Goal: Task Accomplishment & Management: Manage account settings

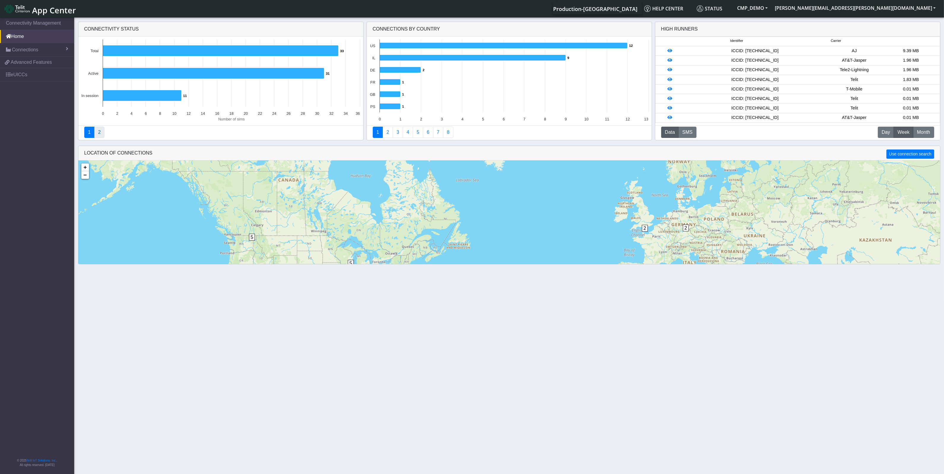
click at [100, 134] on link "2" at bounding box center [99, 132] width 10 height 11
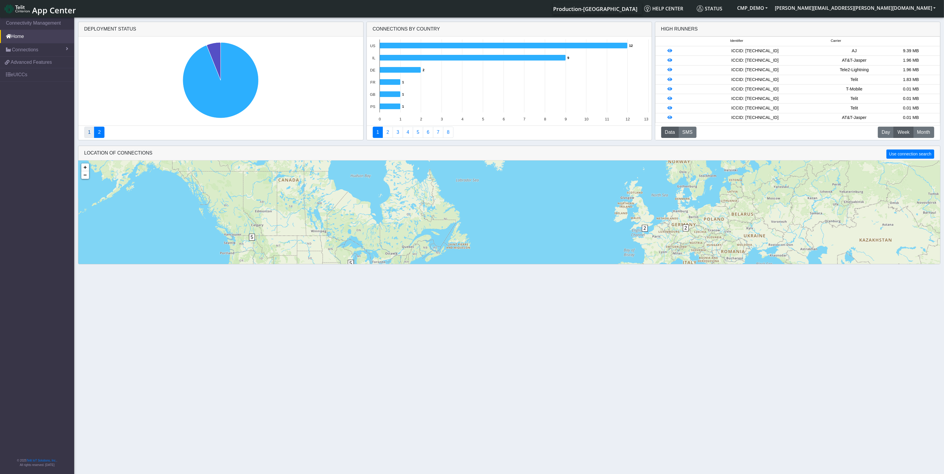
click at [85, 132] on link "1" at bounding box center [89, 132] width 10 height 11
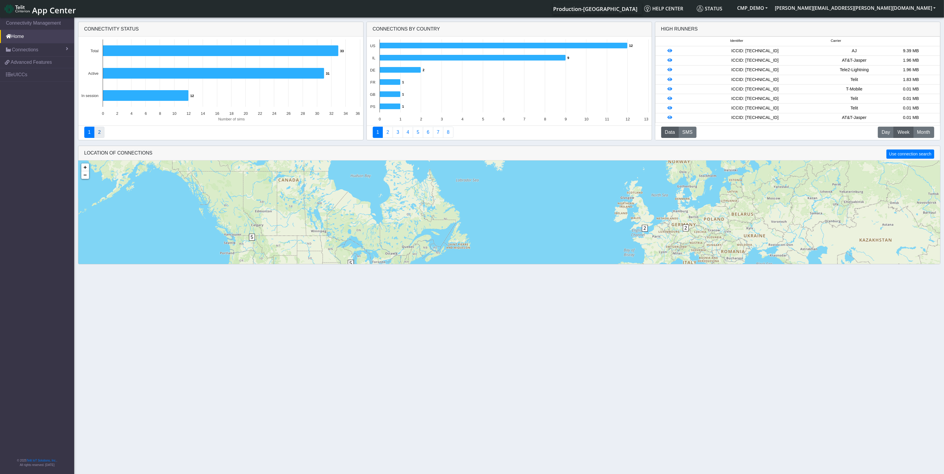
click at [101, 131] on link "2" at bounding box center [99, 132] width 10 height 11
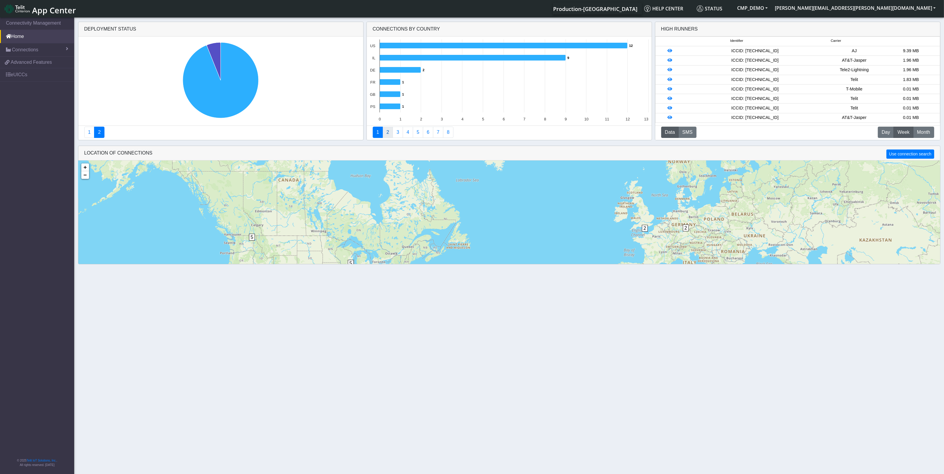
click at [387, 132] on link "2" at bounding box center [388, 132] width 10 height 11
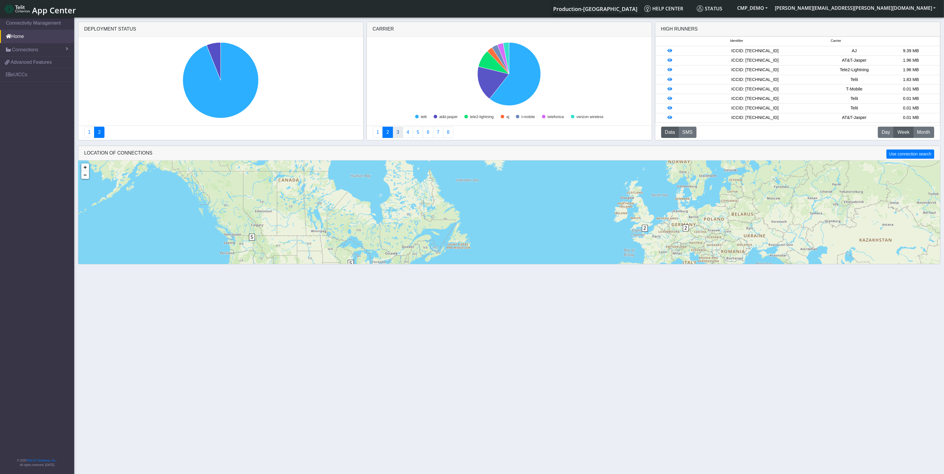
click at [398, 134] on link "3" at bounding box center [398, 132] width 10 height 11
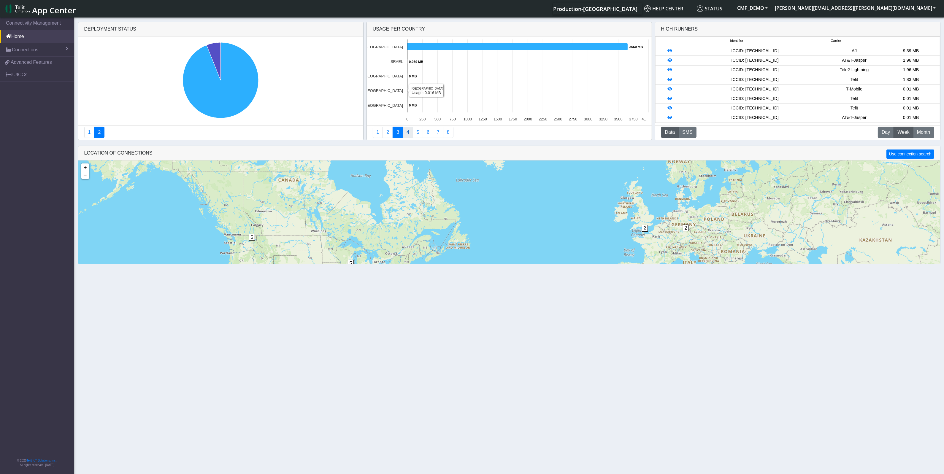
click at [409, 134] on link "4" at bounding box center [408, 132] width 10 height 11
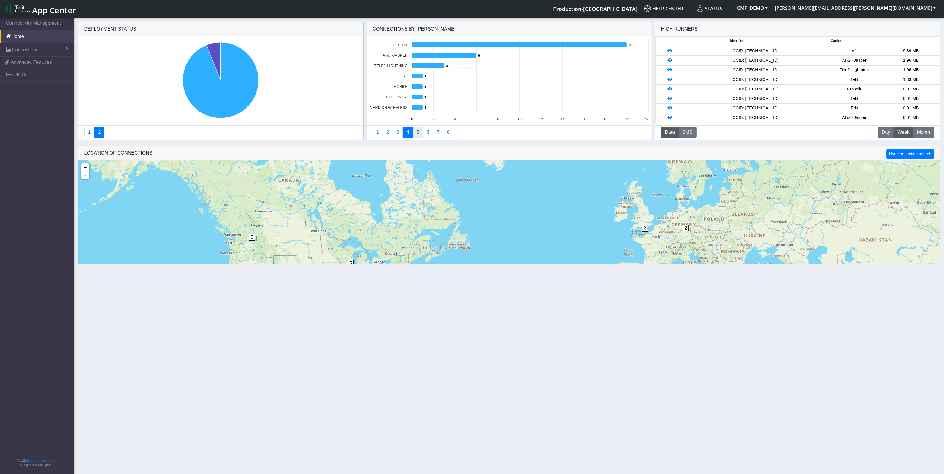
click at [419, 134] on link "5" at bounding box center [418, 132] width 10 height 11
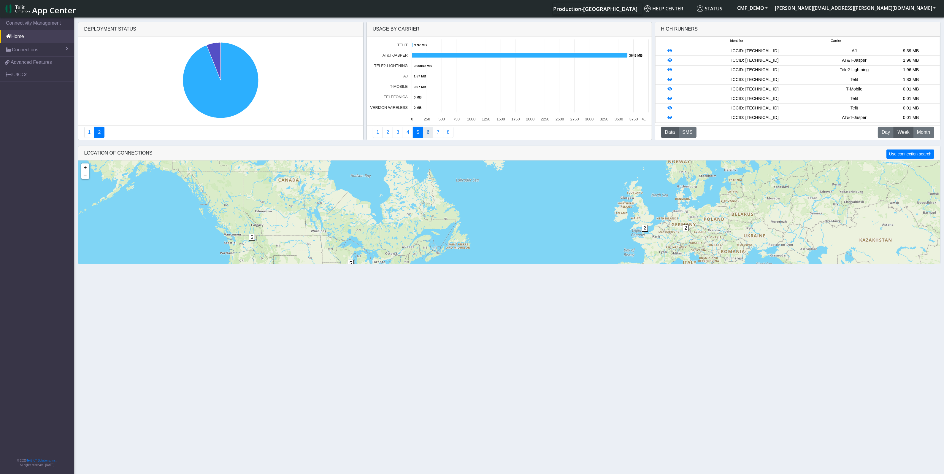
click at [429, 134] on link "6" at bounding box center [428, 132] width 10 height 11
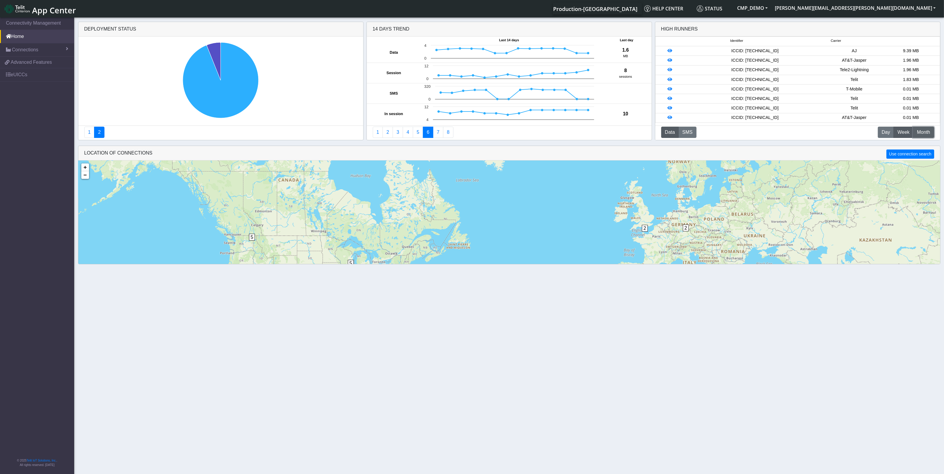
click at [926, 133] on span "Month" at bounding box center [923, 132] width 13 height 7
click at [669, 90] on icon at bounding box center [670, 89] width 5 height 4
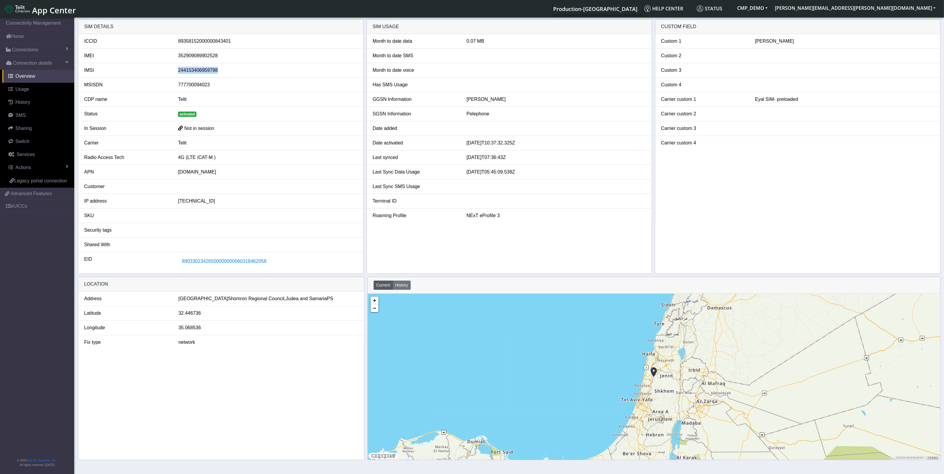
drag, startPoint x: 177, startPoint y: 72, endPoint x: 217, endPoint y: 72, distance: 40.1
click at [217, 72] on div "244153406959798" at bounding box center [268, 70] width 188 height 7
click at [229, 71] on div "244153406959798" at bounding box center [268, 70] width 188 height 7
drag, startPoint x: 178, startPoint y: 85, endPoint x: 220, endPoint y: 85, distance: 41.3
click at [220, 85] on div "777700094023" at bounding box center [268, 84] width 188 height 7
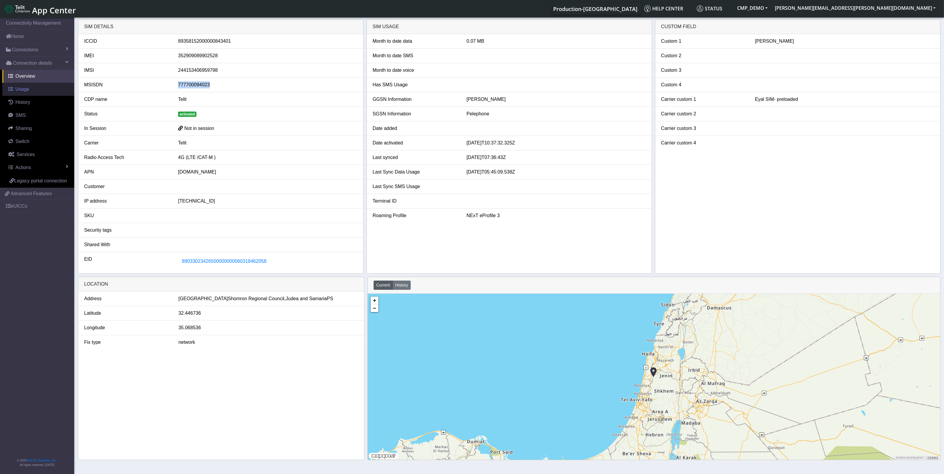
click at [19, 91] on span "Usage" at bounding box center [22, 89] width 14 height 5
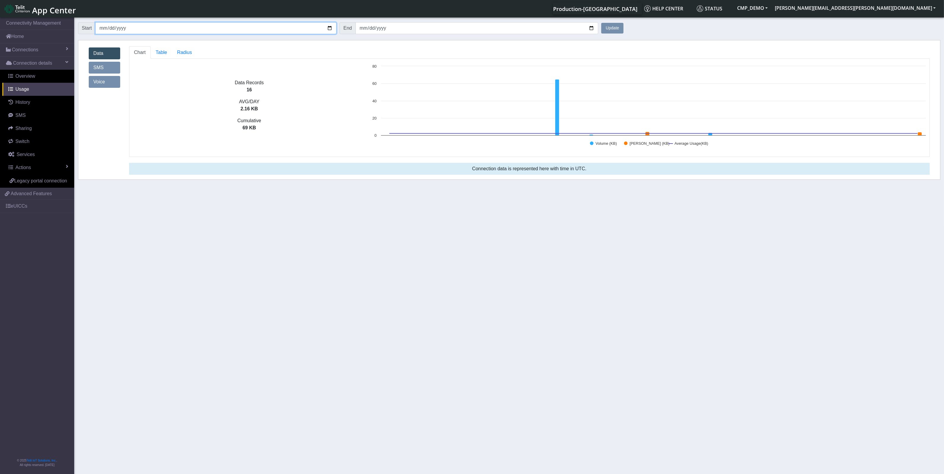
click at [330, 28] on input "2025-08-01" at bounding box center [215, 28] width 241 height 12
click at [427, 33] on input "2025-09-01" at bounding box center [477, 28] width 243 height 12
click at [160, 53] on span "Table" at bounding box center [161, 52] width 11 height 5
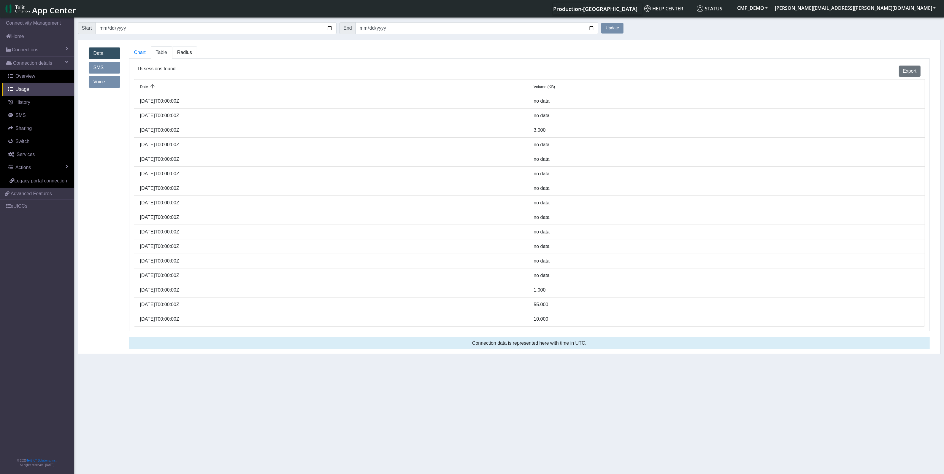
click at [190, 54] on span "Radius" at bounding box center [184, 52] width 15 height 5
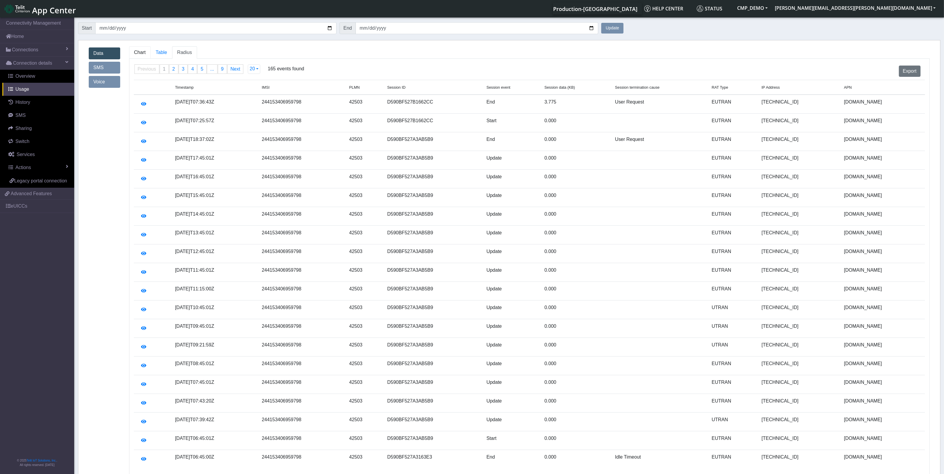
click at [141, 52] on span "Chart" at bounding box center [140, 52] width 12 height 5
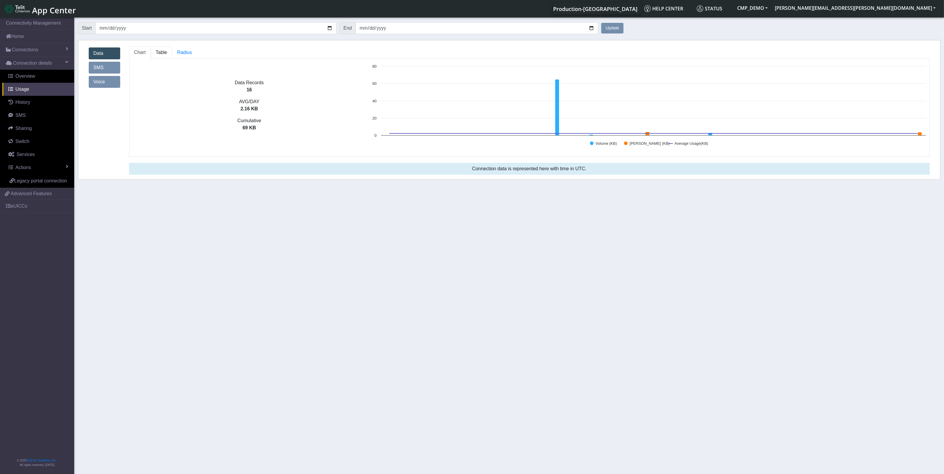
click at [158, 48] on link "Table" at bounding box center [161, 52] width 21 height 12
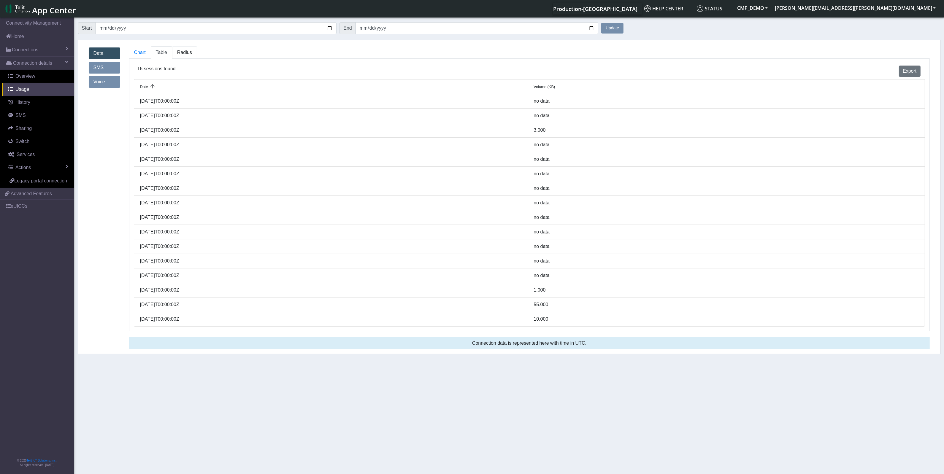
click at [181, 51] on span "Radius" at bounding box center [184, 52] width 15 height 5
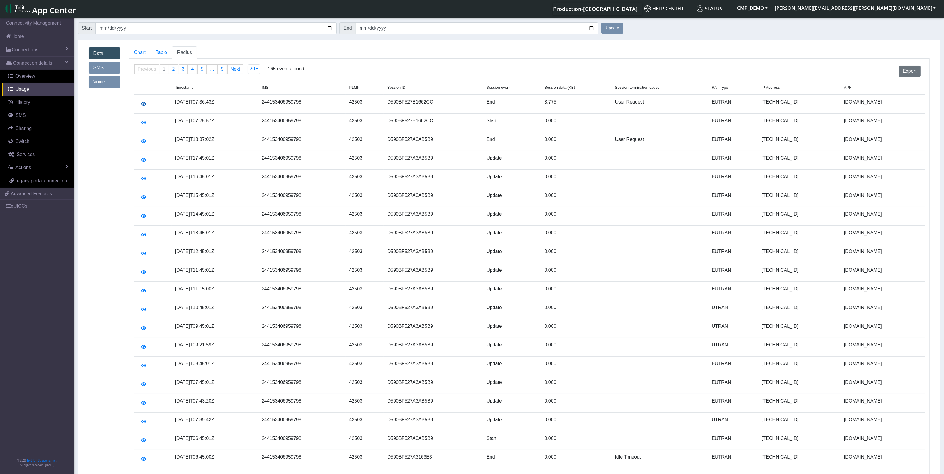
click at [143, 105] on icon "button" at bounding box center [143, 104] width 5 height 5
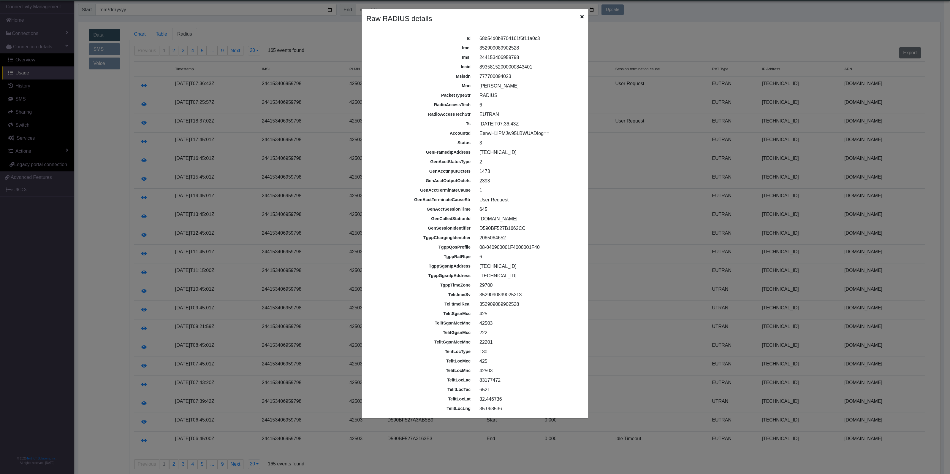
click at [582, 16] on icon "Close" at bounding box center [581, 16] width 3 height 5
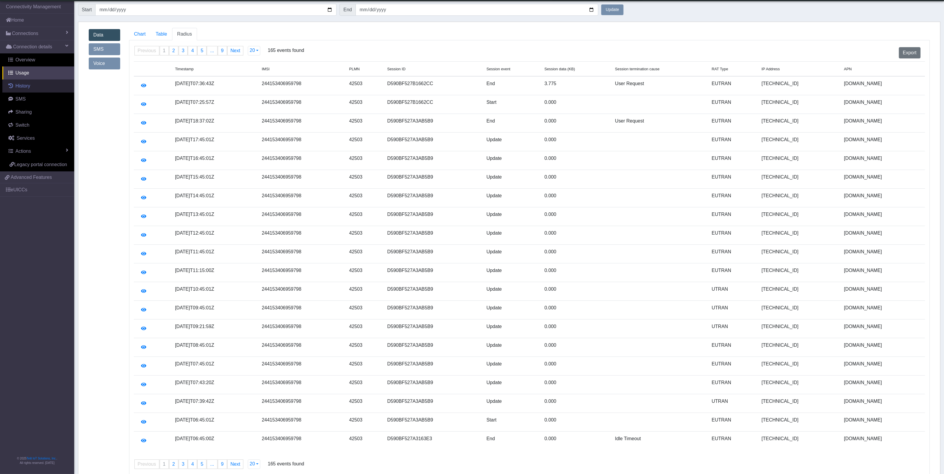
click at [29, 85] on span "History" at bounding box center [22, 85] width 15 height 5
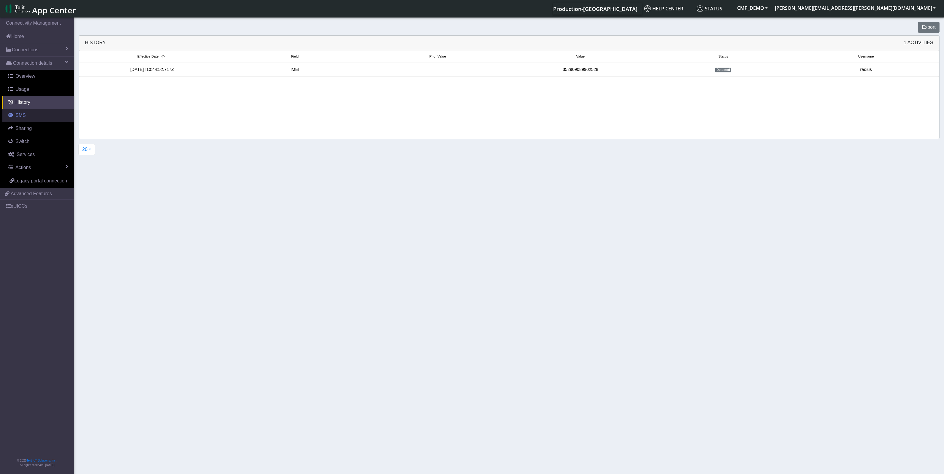
click at [30, 116] on link "SMS" at bounding box center [38, 115] width 72 height 13
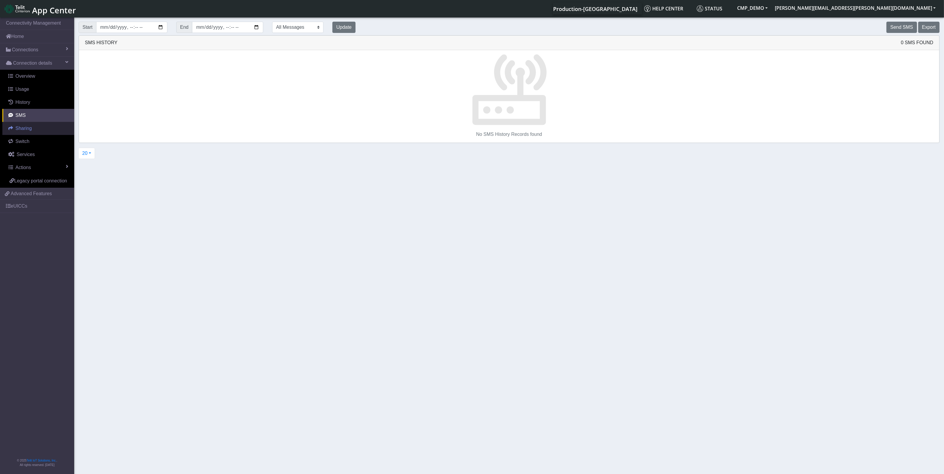
click at [29, 129] on span "Sharing" at bounding box center [23, 128] width 16 height 5
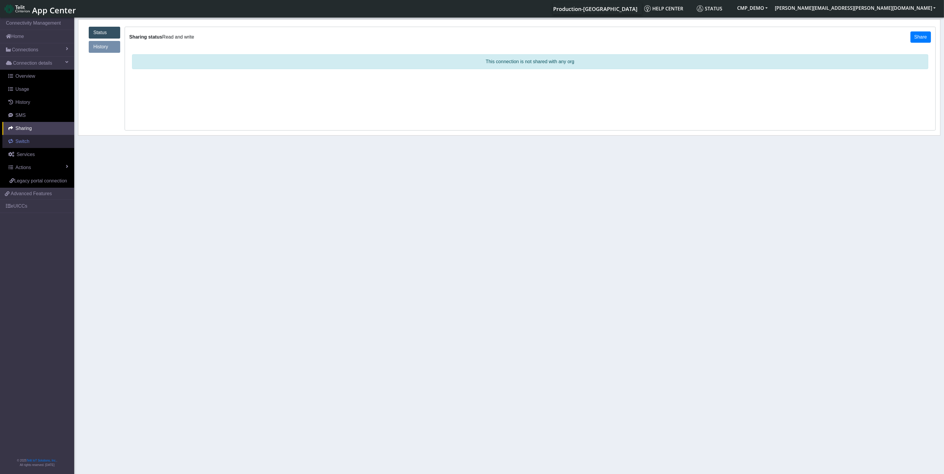
click at [18, 143] on span "Switch" at bounding box center [22, 141] width 14 height 5
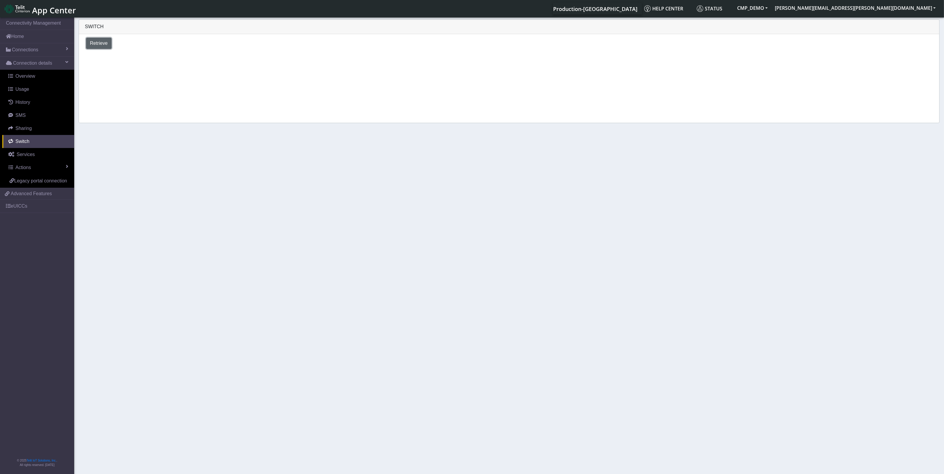
click at [100, 46] on span "Retrieve" at bounding box center [99, 43] width 18 height 5
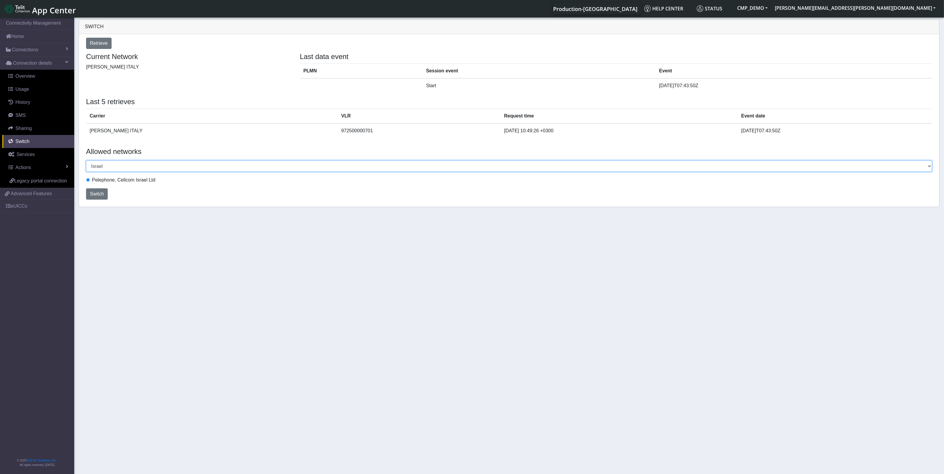
click at [929, 168] on select "Select a country Afghanistan Albania Argentina Australia Austria Bahamas Barbad…" at bounding box center [509, 166] width 846 height 11
select select "Czech Republic"
click at [86, 161] on select "Select a country Afghanistan Albania Argentina Australia Austria Bahamas Barbad…" at bounding box center [509, 166] width 846 height 11
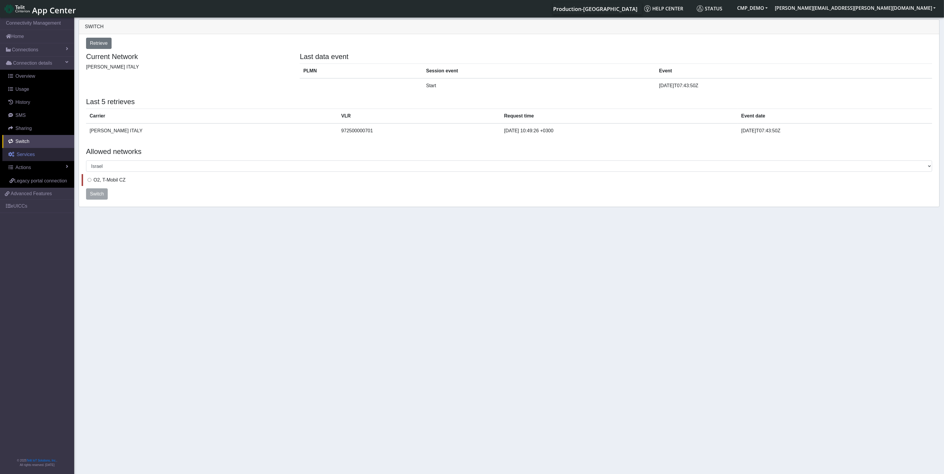
click at [20, 155] on span "Services" at bounding box center [26, 154] width 18 height 5
select select "2: 6"
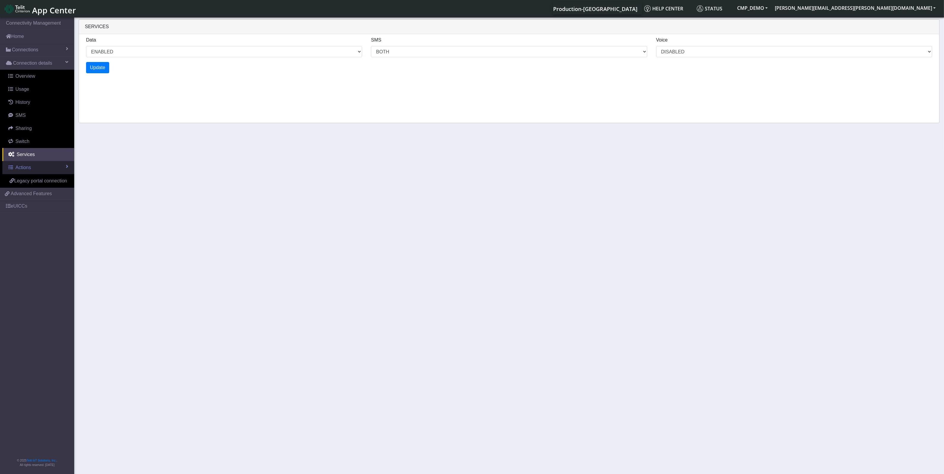
click at [42, 169] on link "Actions" at bounding box center [38, 167] width 72 height 13
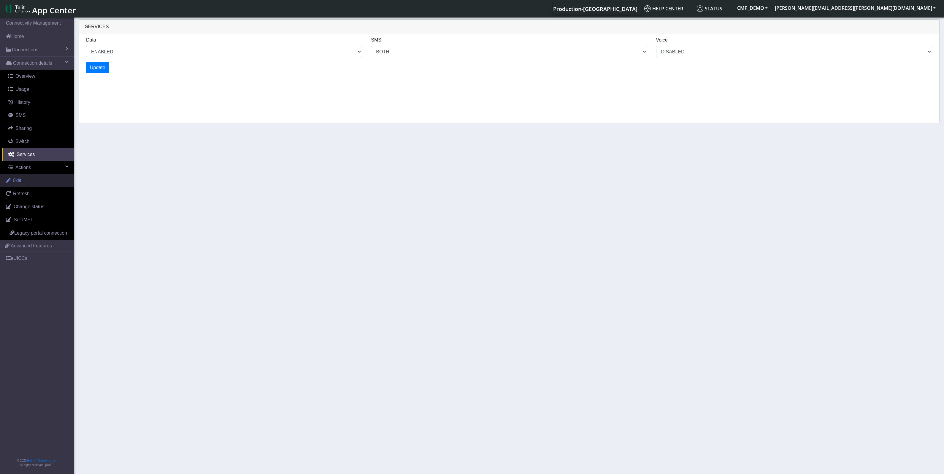
click at [16, 180] on span "Edit" at bounding box center [17, 180] width 8 height 5
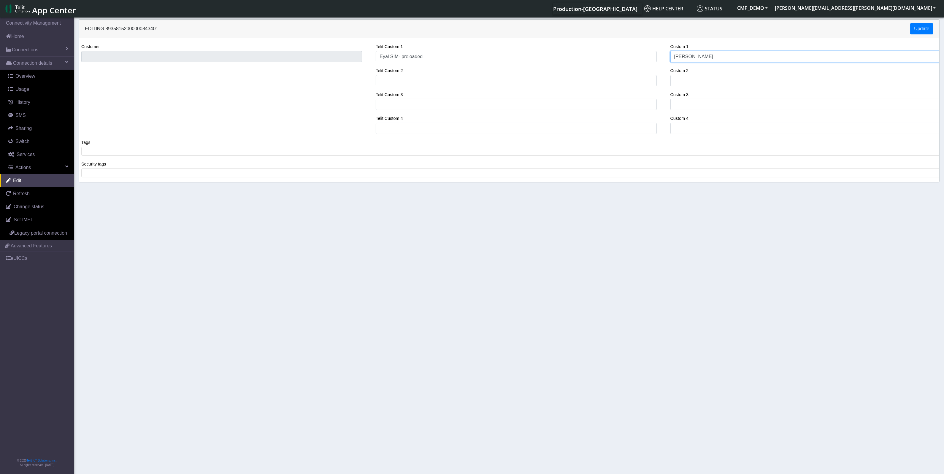
drag, startPoint x: 696, startPoint y: 57, endPoint x: 672, endPoint y: 52, distance: 24.2
click at [672, 52] on input "TIM" at bounding box center [811, 56] width 281 height 11
click at [498, 77] on input "Telit Custom 2" at bounding box center [516, 80] width 281 height 11
click at [24, 195] on span "Refresh" at bounding box center [21, 193] width 17 height 5
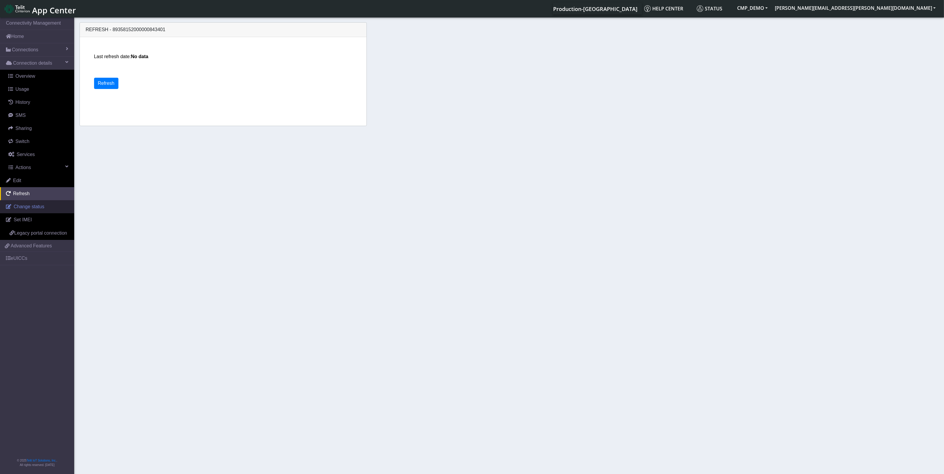
click at [23, 207] on span "Change status" at bounding box center [29, 206] width 31 height 5
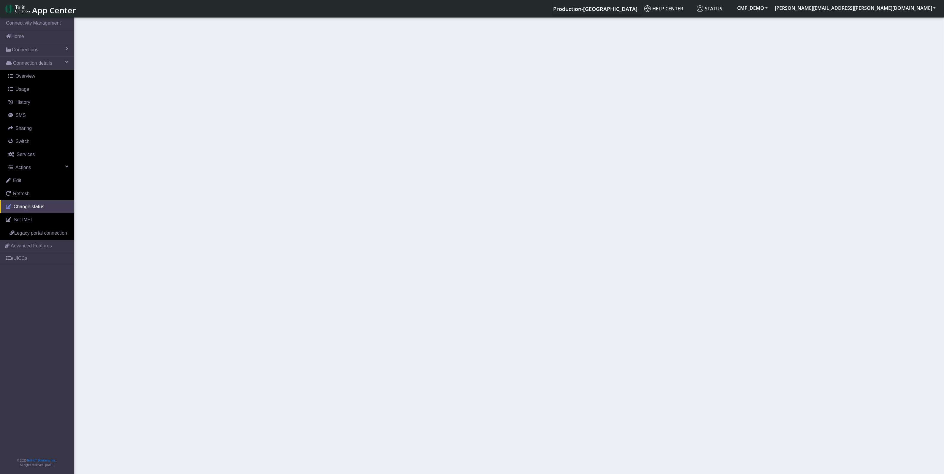
select select "activated"
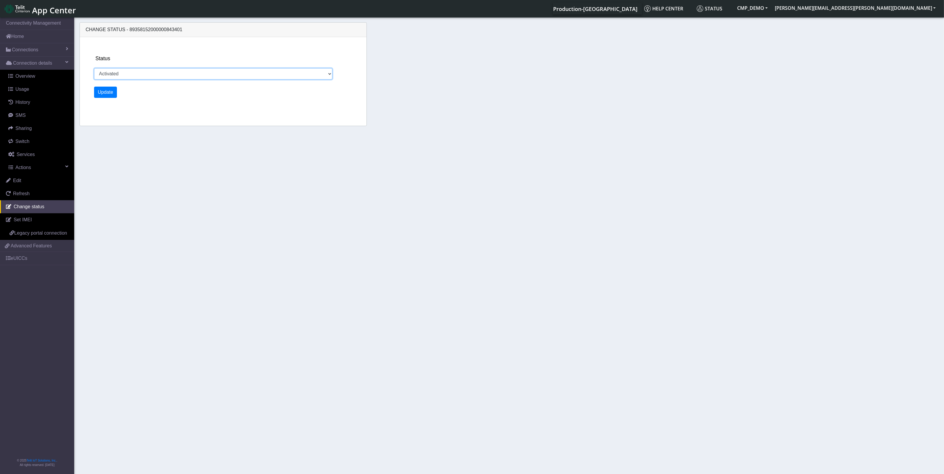
click at [176, 76] on select "Activated Deactivated" at bounding box center [213, 73] width 238 height 11
click at [171, 75] on select "Activated Deactivated" at bounding box center [213, 73] width 238 height 11
click at [23, 218] on span "Set IMEI" at bounding box center [23, 219] width 18 height 5
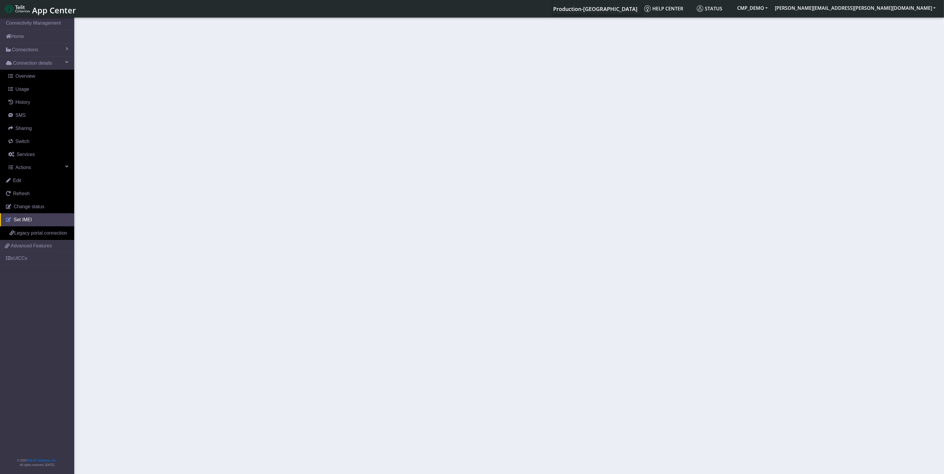
type input "352909089902528"
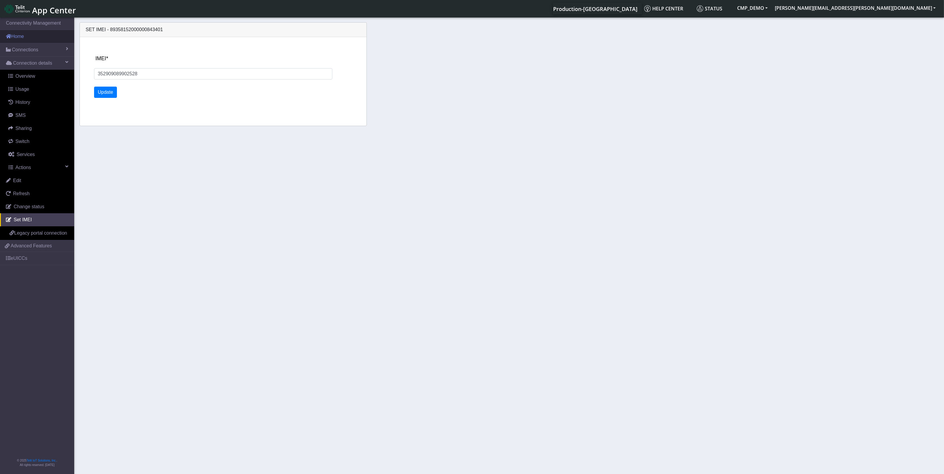
click at [21, 37] on link "Home" at bounding box center [37, 36] width 74 height 13
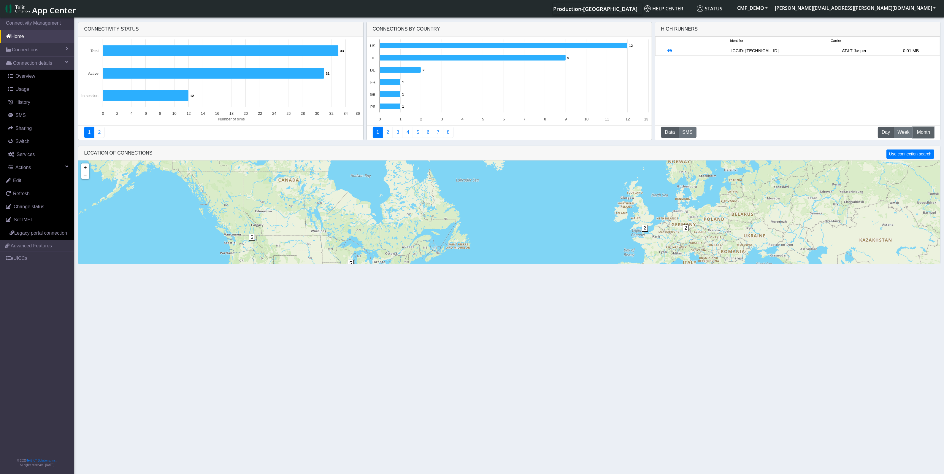
click at [924, 131] on span "Month" at bounding box center [923, 132] width 13 height 7
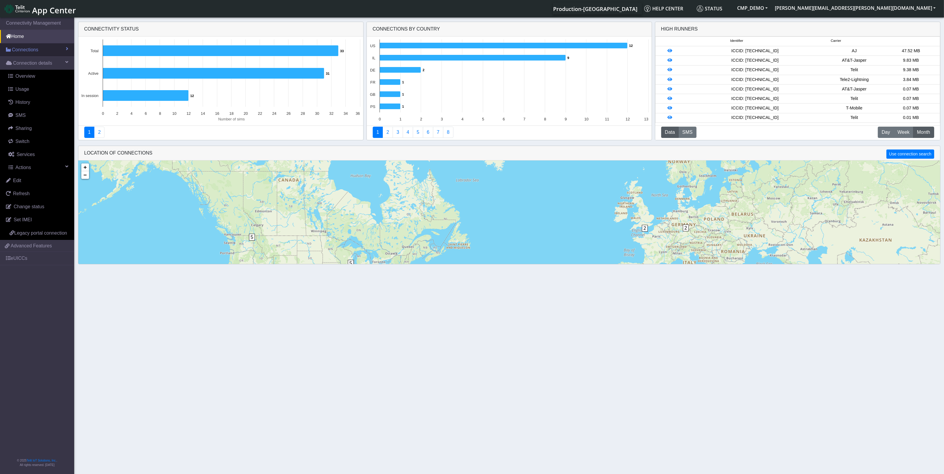
click at [20, 51] on span "Connections" at bounding box center [25, 49] width 26 height 7
click at [20, 36] on link "Home" at bounding box center [37, 36] width 74 height 13
click at [17, 49] on span "Connections" at bounding box center [25, 49] width 26 height 7
click at [18, 49] on span "Connections" at bounding box center [25, 49] width 26 height 7
click at [21, 60] on link "List" at bounding box center [37, 62] width 74 height 12
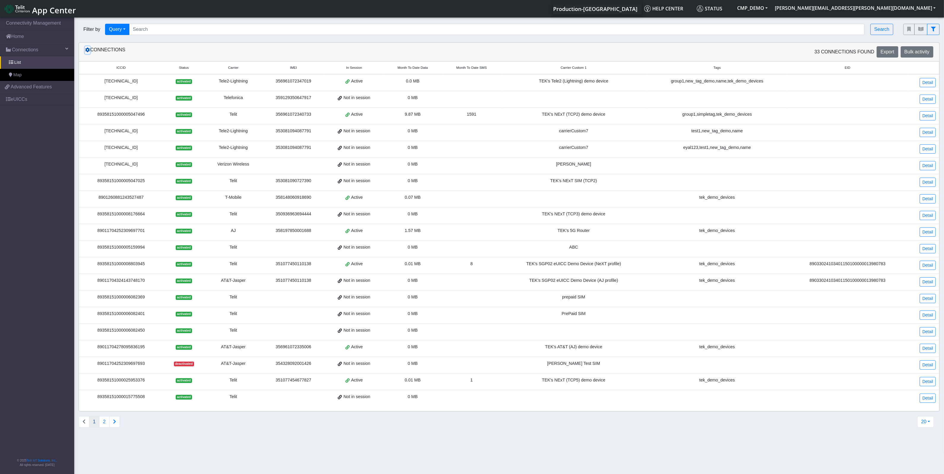
click at [88, 51] on icon at bounding box center [87, 49] width 5 height 5
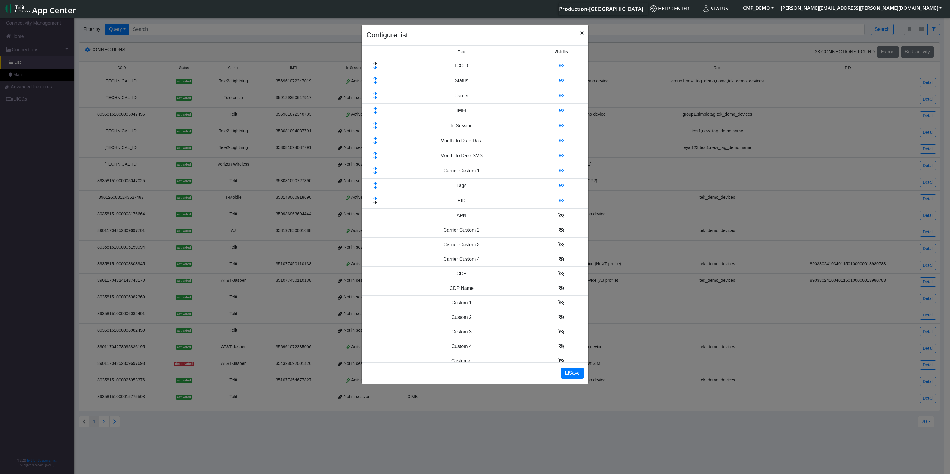
click at [558, 304] on icon at bounding box center [561, 302] width 6 height 5
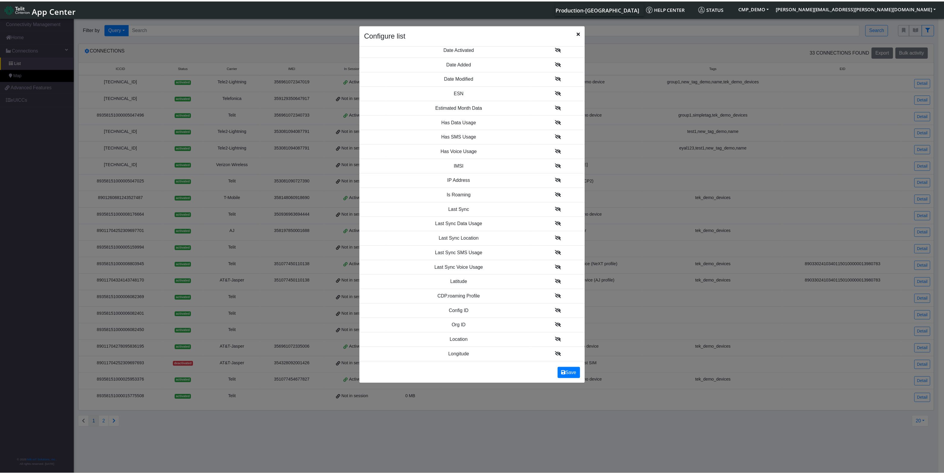
scroll to position [334, 0]
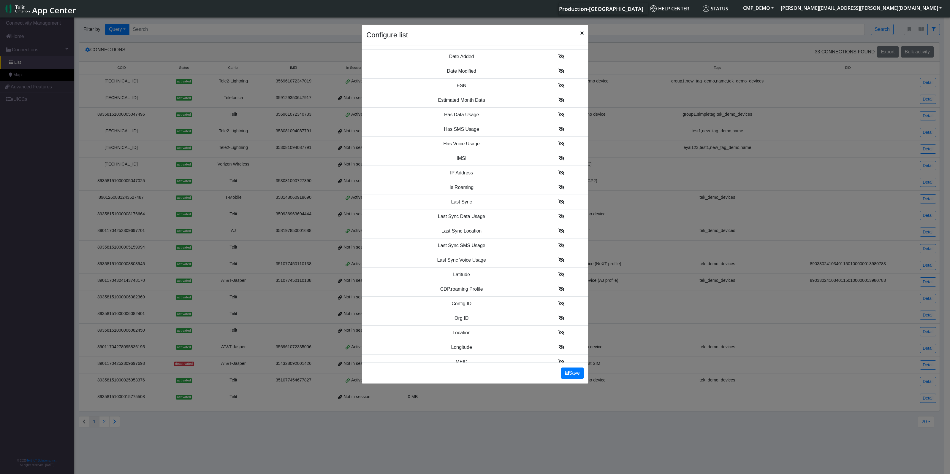
click at [580, 34] on icon "Close" at bounding box center [581, 33] width 3 height 5
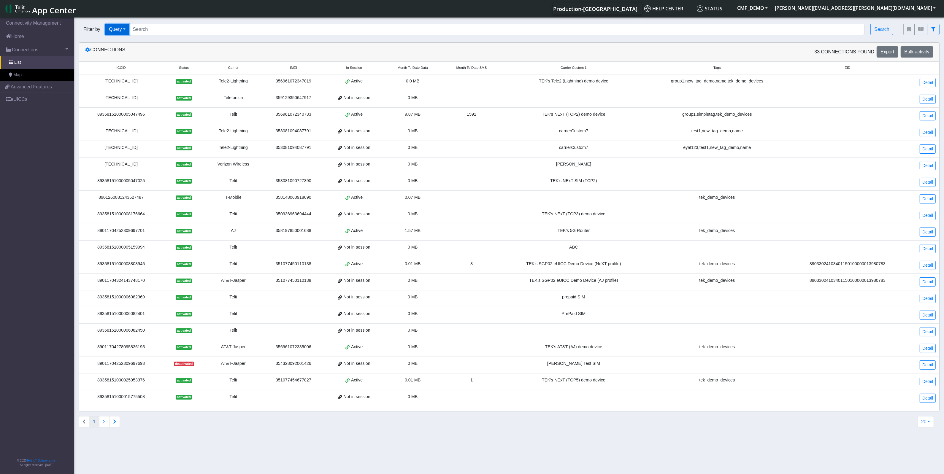
click at [125, 29] on button "Query" at bounding box center [117, 29] width 24 height 11
click at [134, 53] on button "In Session" at bounding box center [128, 52] width 47 height 9
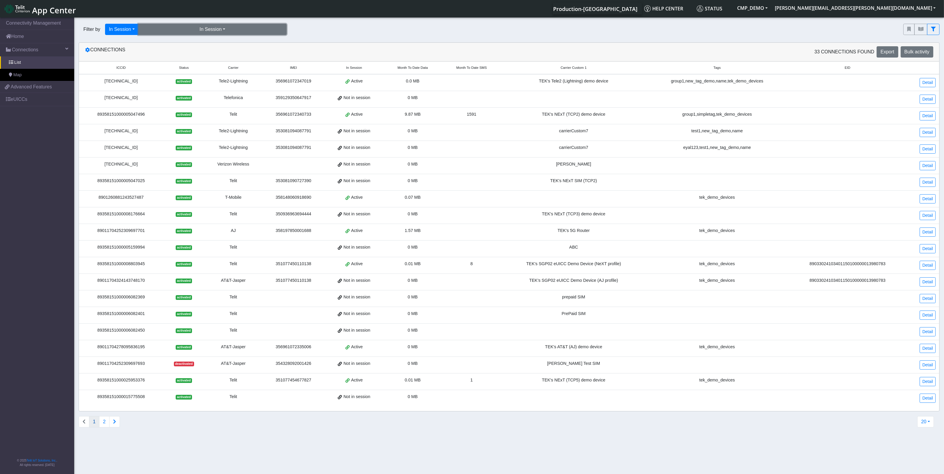
click at [223, 29] on button "In Session" at bounding box center [212, 29] width 148 height 11
click at [130, 31] on button "In Session" at bounding box center [122, 29] width 34 height 11
click at [128, 77] on button "Country" at bounding box center [128, 80] width 47 height 9
click at [217, 31] on button "Select a country" at bounding box center [207, 29] width 148 height 11
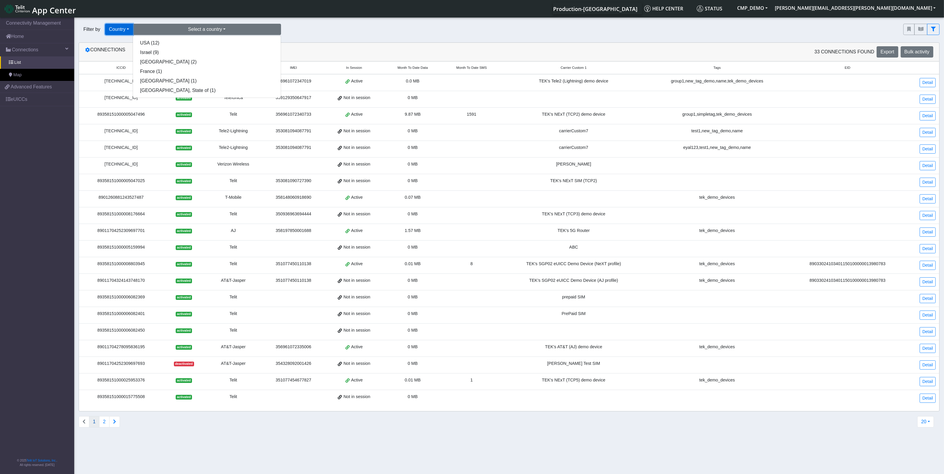
click at [128, 30] on button "Country" at bounding box center [119, 29] width 28 height 11
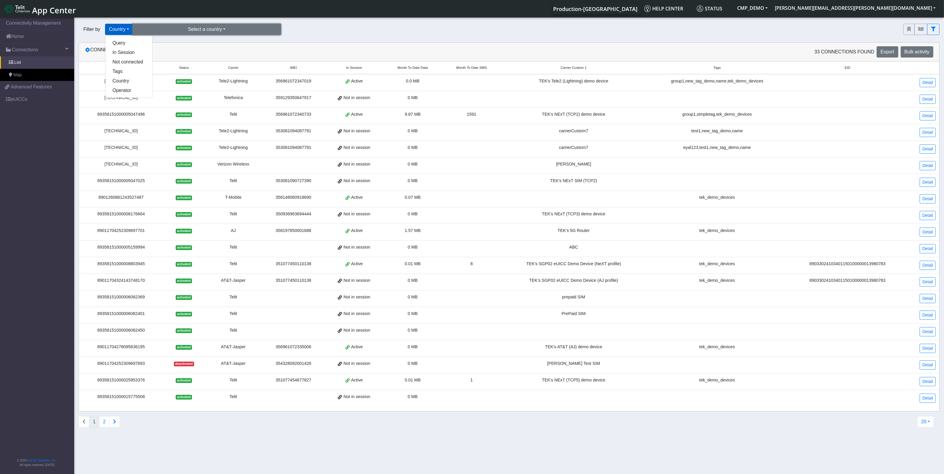
click at [160, 29] on button "Select a country" at bounding box center [207, 29] width 148 height 11
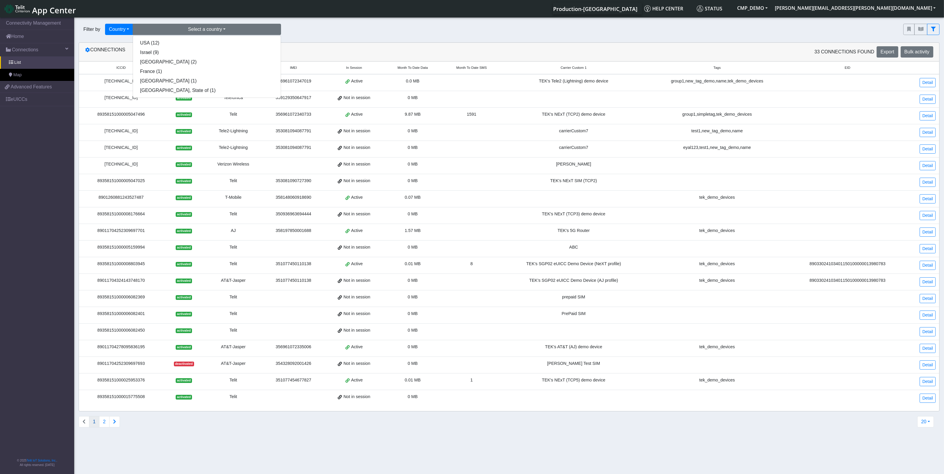
click at [131, 132] on div "89462008019000007185" at bounding box center [121, 131] width 77 height 7
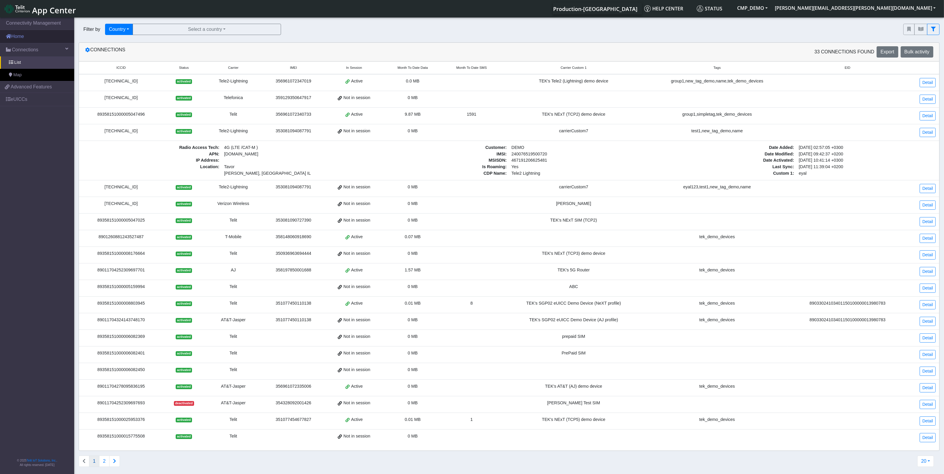
click at [20, 37] on link "Home" at bounding box center [37, 36] width 74 height 13
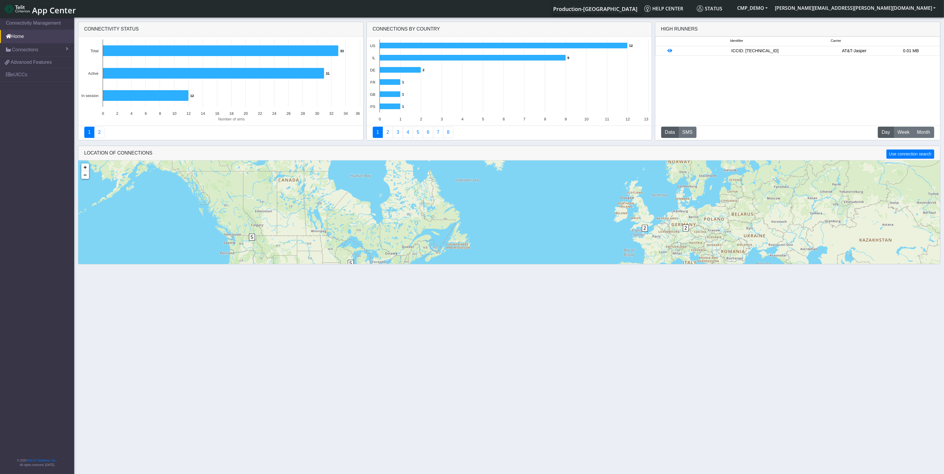
click at [48, 10] on span "App Center" at bounding box center [54, 10] width 44 height 11
